Goal: Task Accomplishment & Management: Manage account settings

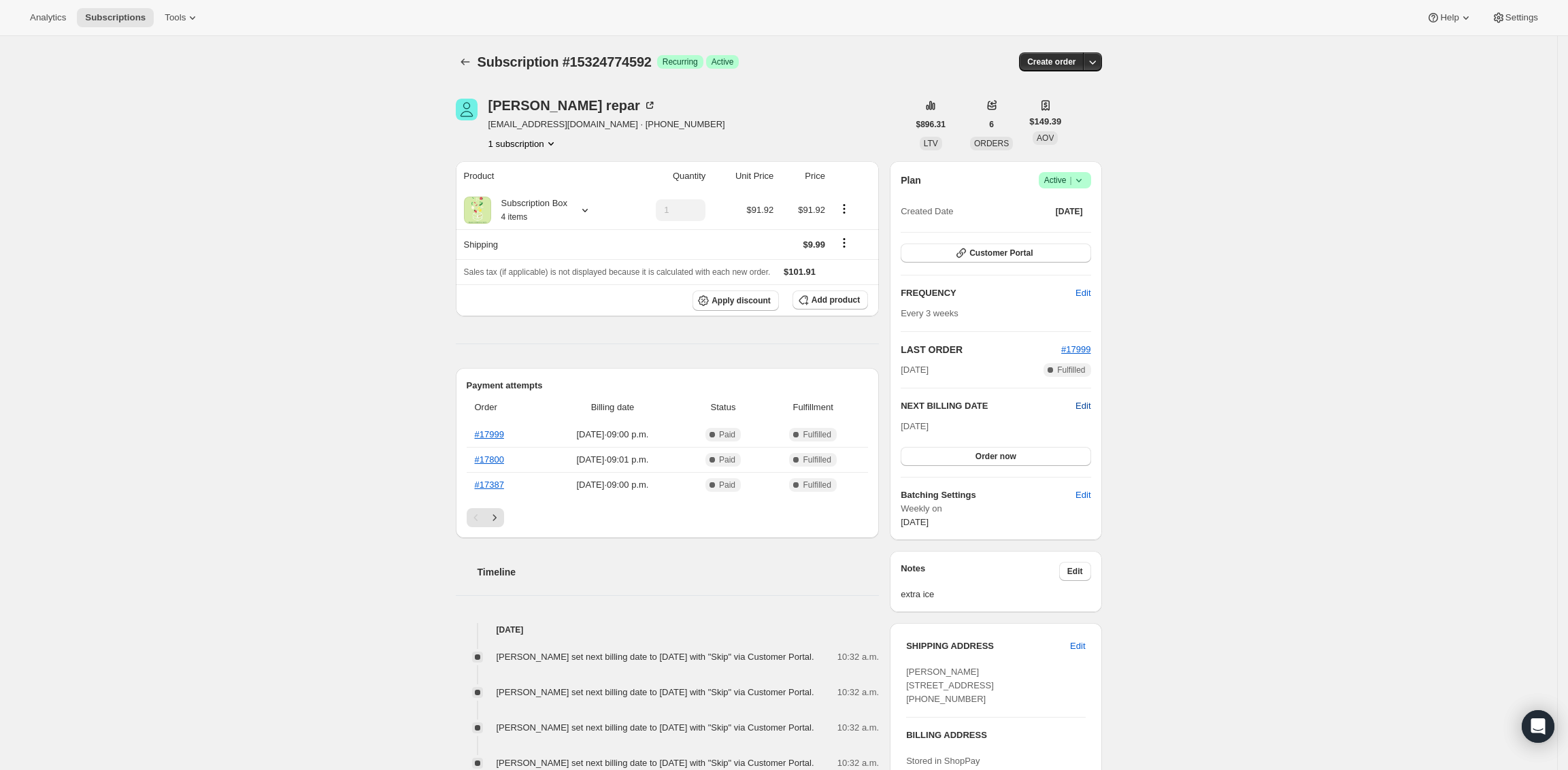
click at [1086, 407] on span "Edit" at bounding box center [1083, 405] width 15 height 14
click at [996, 430] on input "[DATE]" at bounding box center [996, 431] width 190 height 23
type input "[DATE]"
click at [1006, 460] on span "Save" at bounding box center [996, 459] width 19 height 11
